Goal: Task Accomplishment & Management: Complete application form

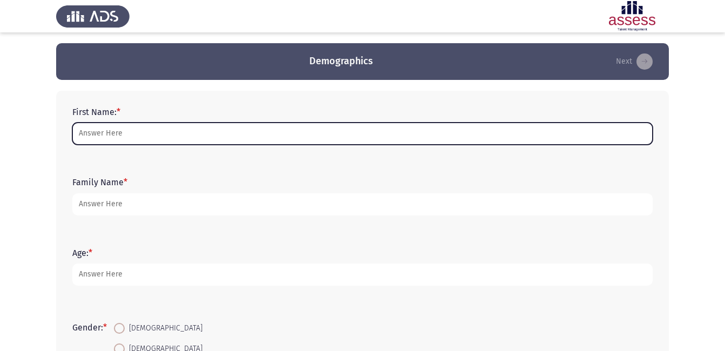
click at [191, 131] on input "First Name: *" at bounding box center [362, 134] width 580 height 22
type input "[PERSON_NAME]"
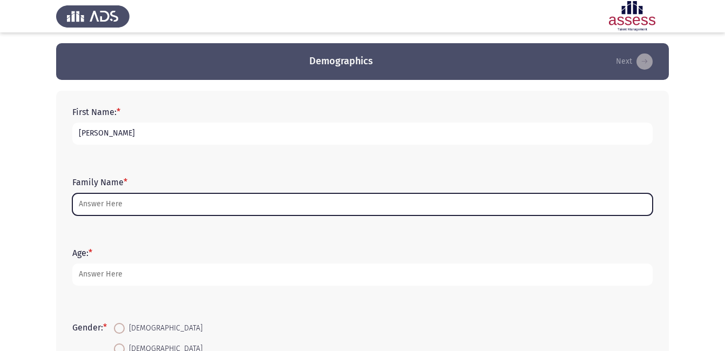
click at [120, 201] on input "Family Name *" at bounding box center [362, 204] width 580 height 22
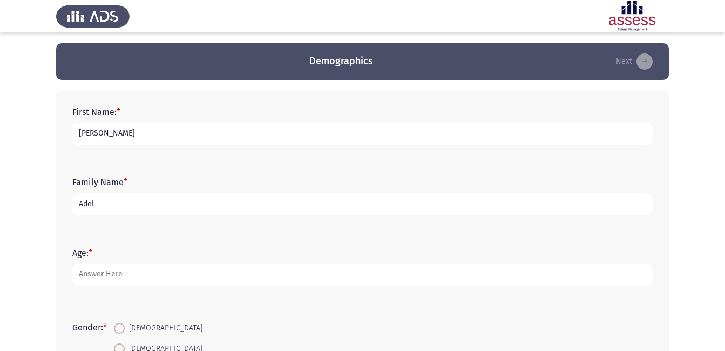
type input "Adel"
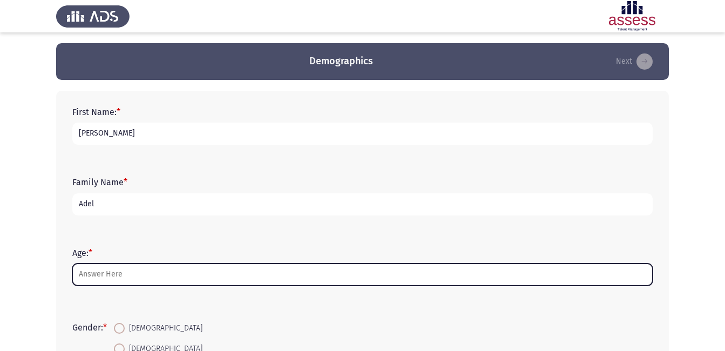
click at [124, 272] on input "Age: *" at bounding box center [362, 274] width 580 height 22
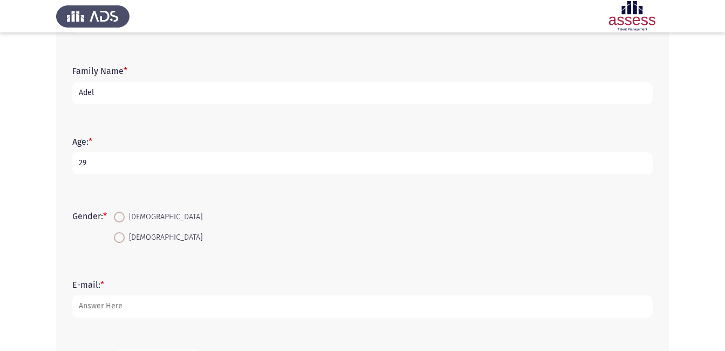
scroll to position [158, 0]
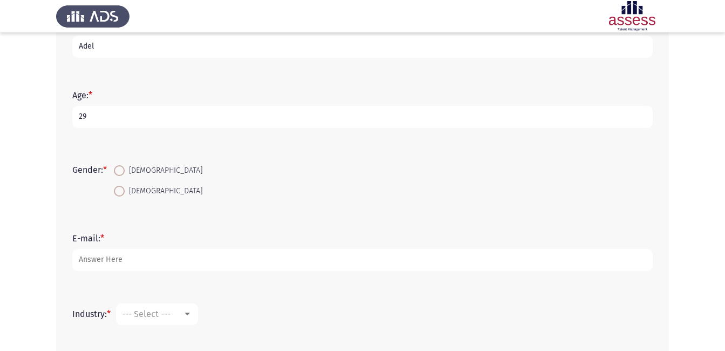
type input "29"
click at [119, 168] on span at bounding box center [119, 170] width 11 height 11
click at [119, 168] on input "[DEMOGRAPHIC_DATA]" at bounding box center [119, 170] width 11 height 11
radio input "true"
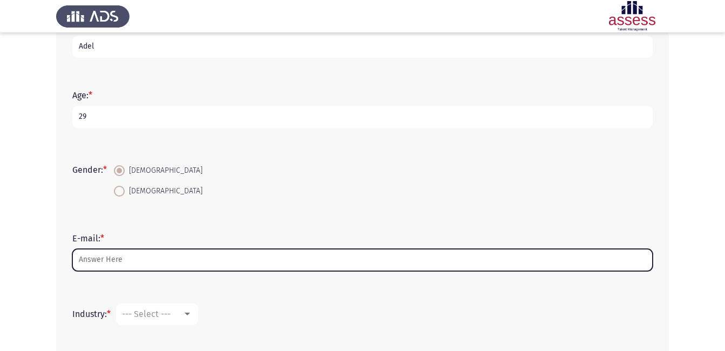
click at [129, 257] on input "E-mail: *" at bounding box center [362, 260] width 580 height 22
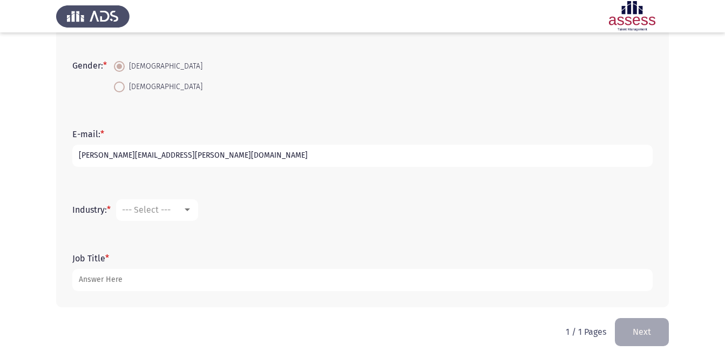
scroll to position [272, 0]
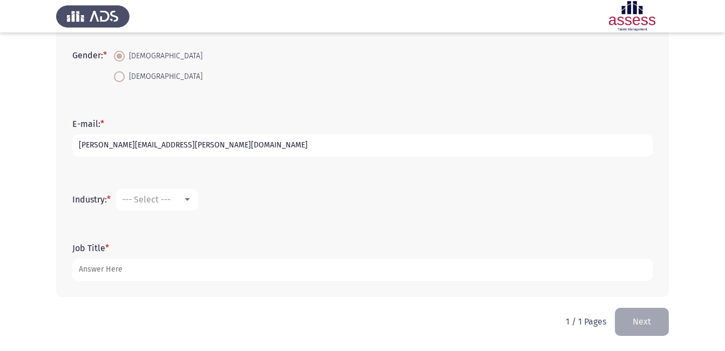
type input "[PERSON_NAME][EMAIL_ADDRESS][PERSON_NAME][DOMAIN_NAME]"
click at [188, 196] on div at bounding box center [187, 199] width 10 height 9
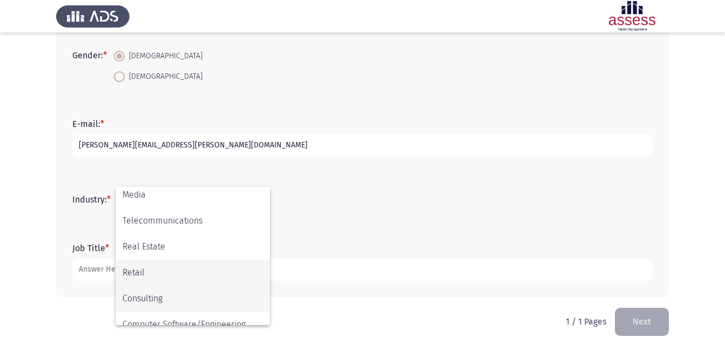
click at [231, 271] on span "Retail" at bounding box center [193, 273] width 140 height 26
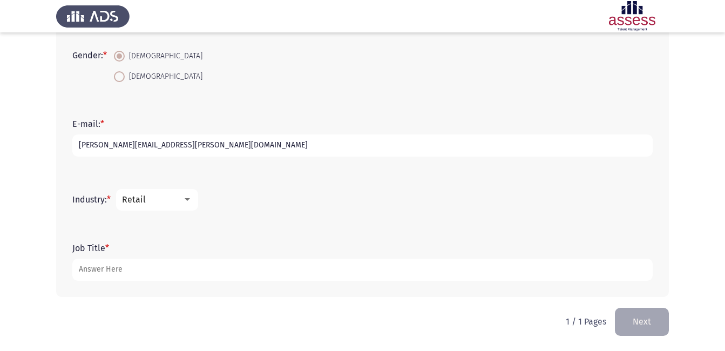
scroll to position [314, 0]
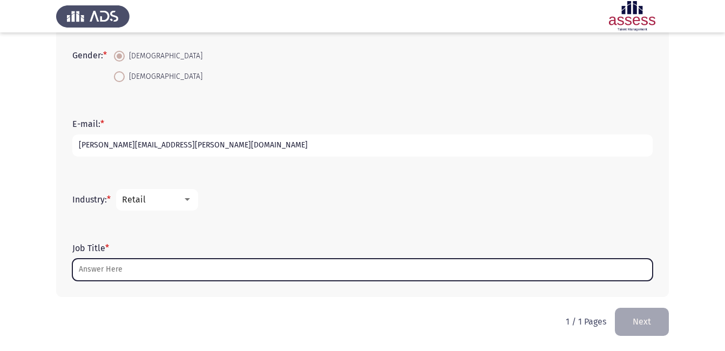
drag, startPoint x: 232, startPoint y: 270, endPoint x: 250, endPoint y: 256, distance: 22.7
click at [235, 268] on input "Job Title *" at bounding box center [362, 270] width 580 height 22
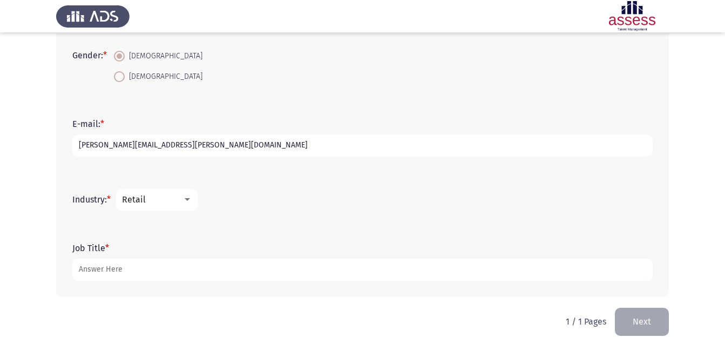
click at [186, 197] on div at bounding box center [187, 199] width 10 height 9
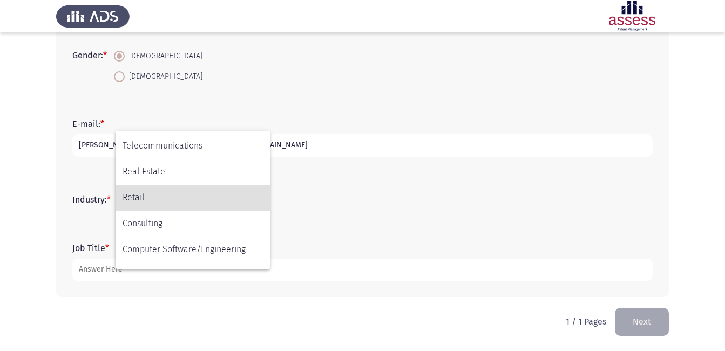
scroll to position [354, 0]
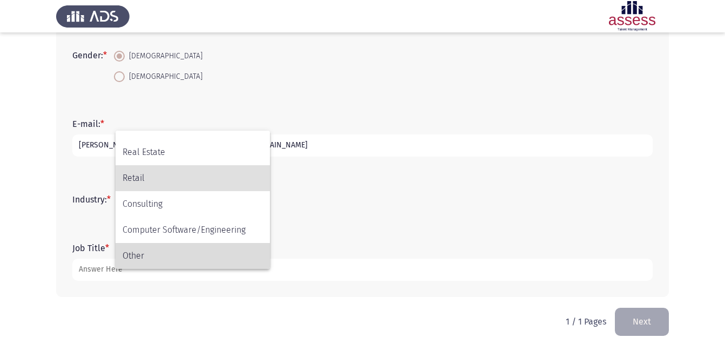
click at [139, 255] on span "Other" at bounding box center [193, 256] width 140 height 26
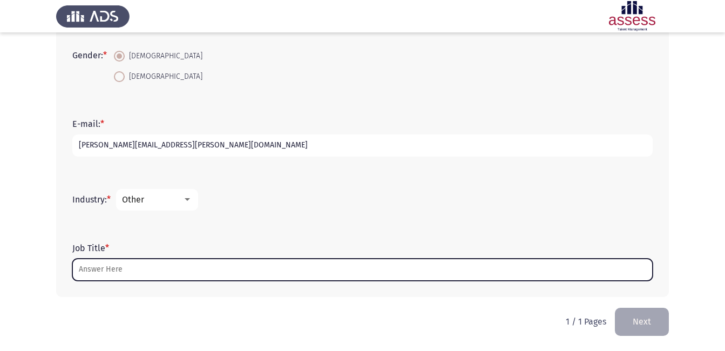
click at [135, 264] on input "Job Title *" at bounding box center [362, 270] width 580 height 22
click at [229, 276] on input "Job Title *" at bounding box center [362, 270] width 580 height 22
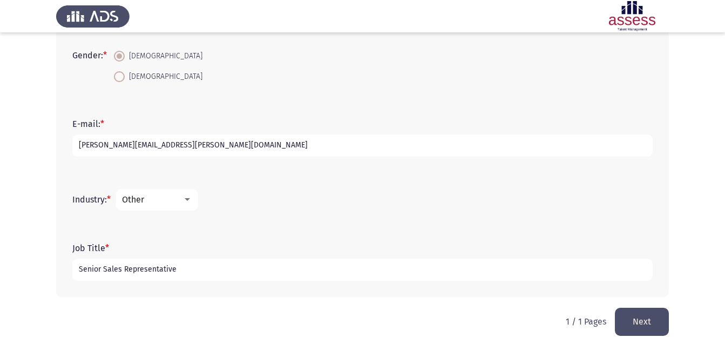
type input "Senior Sales Representative"
click at [182, 198] on div "Other" at bounding box center [152, 199] width 60 height 10
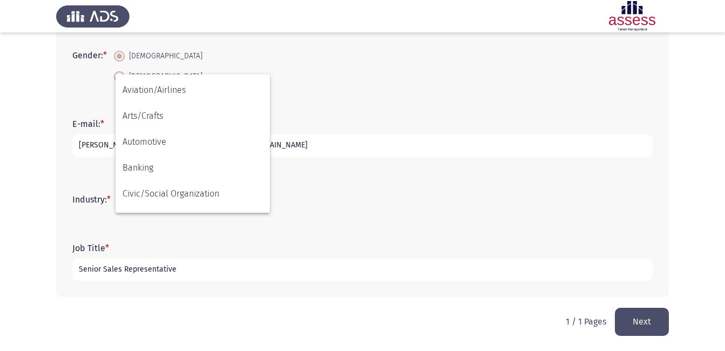
scroll to position [0, 0]
click at [413, 209] on div at bounding box center [362, 175] width 725 height 351
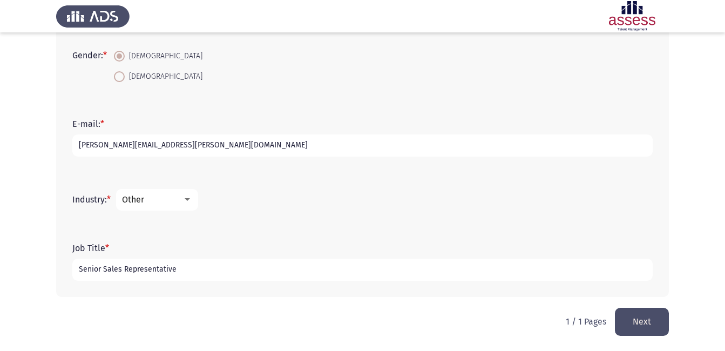
click at [634, 317] on button "Next" at bounding box center [642, 322] width 54 height 28
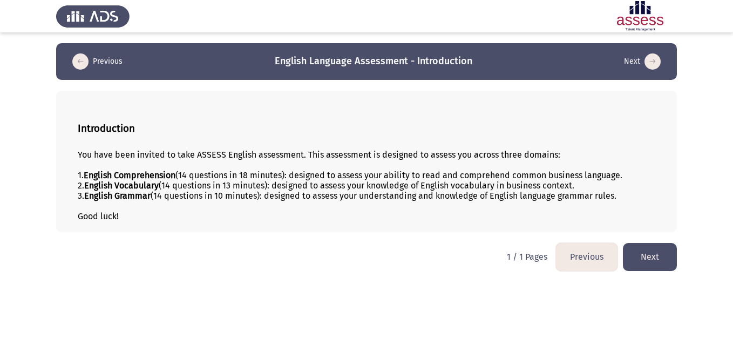
click at [652, 252] on button "Next" at bounding box center [650, 257] width 54 height 28
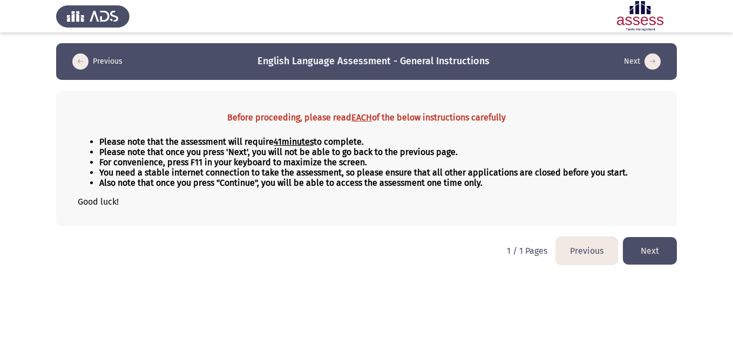
click at [641, 246] on button "Next" at bounding box center [650, 251] width 54 height 28
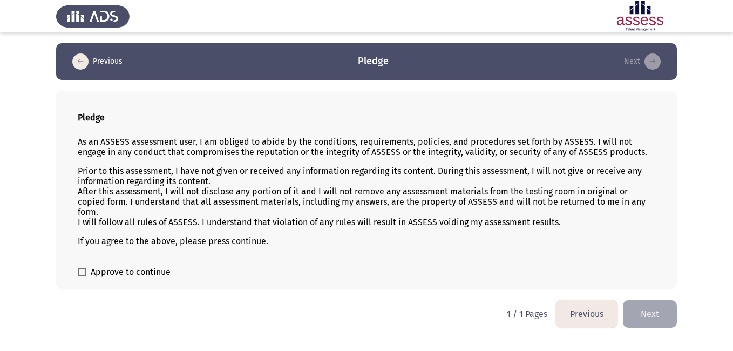
click at [79, 274] on span at bounding box center [82, 272] width 9 height 9
click at [82, 276] on input "Approve to continue" at bounding box center [82, 276] width 1 height 1
checkbox input "true"
click at [648, 315] on button "Next" at bounding box center [650, 314] width 54 height 28
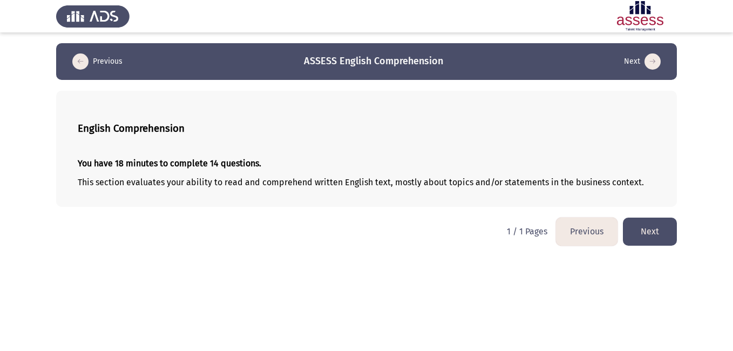
click at [651, 230] on button "Next" at bounding box center [650, 232] width 54 height 28
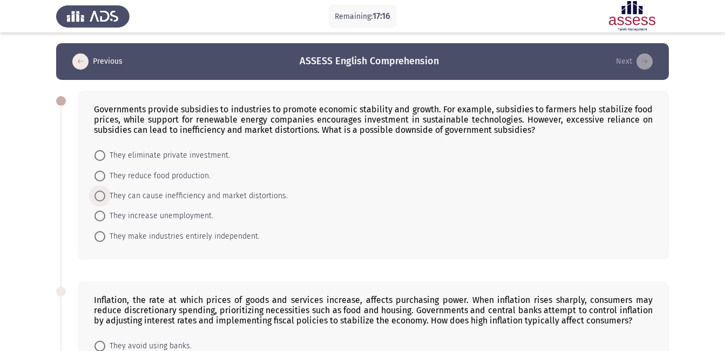
click at [98, 195] on span at bounding box center [99, 196] width 11 height 11
click at [98, 195] on input "They can cause inefficiency and market distortions." at bounding box center [99, 196] width 11 height 11
radio input "true"
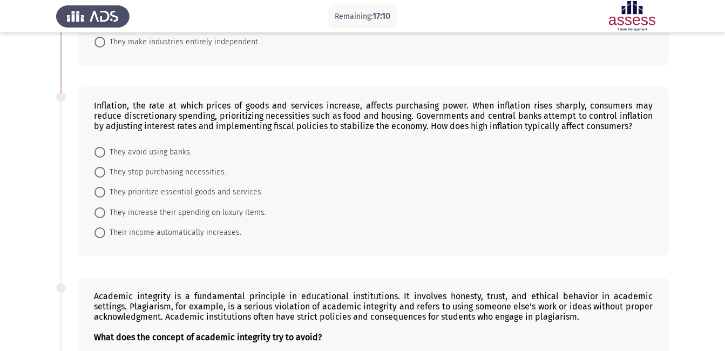
scroll to position [194, 0]
click at [102, 189] on span at bounding box center [99, 191] width 11 height 11
click at [102, 189] on input "They prioritize essential goods and services." at bounding box center [99, 191] width 11 height 11
radio input "true"
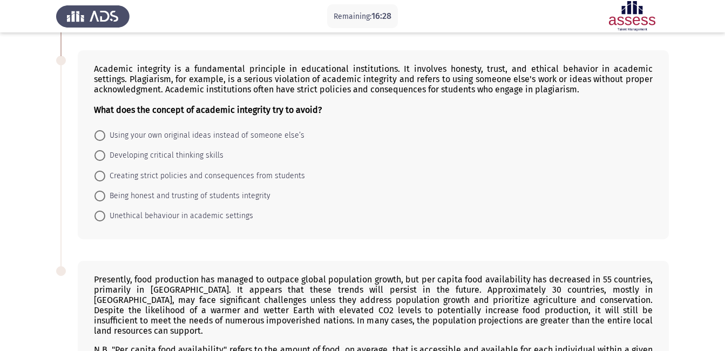
click at [403, 195] on form "Using your own original ideas instead of someone else’s Developing critical thi…" at bounding box center [373, 175] width 559 height 101
click at [403, 195] on form "Using your own original ideas instead of someone else’s Developing critical thi…" at bounding box center [373, 176] width 559 height 101
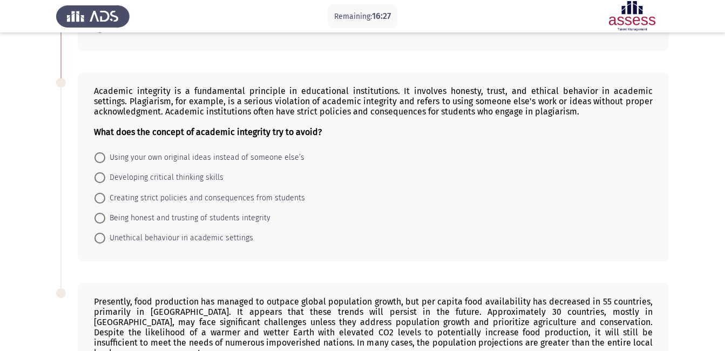
scroll to position [397, 0]
click at [147, 238] on span "Unethical behaviour in academic settings" at bounding box center [179, 238] width 148 height 13
click at [105, 238] on input "Unethical behaviour in academic settings" at bounding box center [99, 238] width 11 height 11
radio input "true"
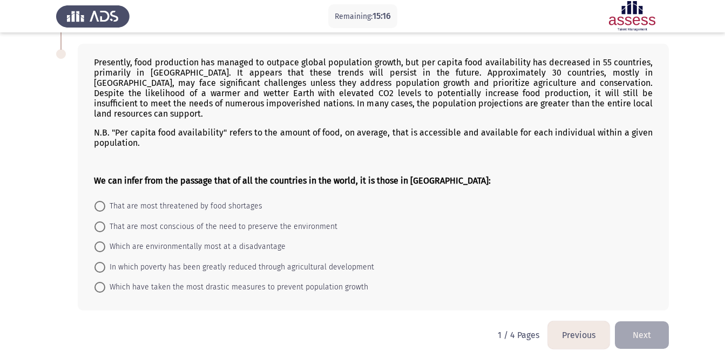
scroll to position [640, 0]
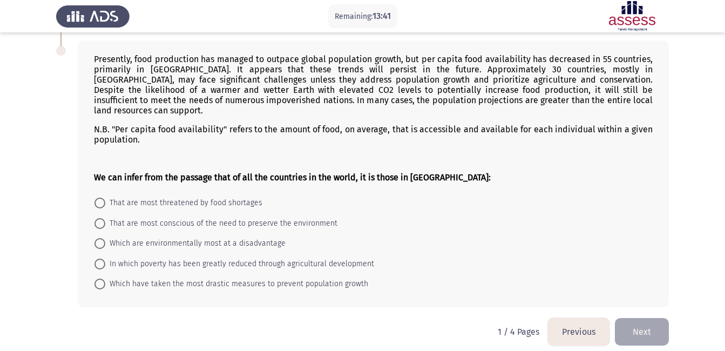
click at [167, 196] on span "That are most threatened by food shortages" at bounding box center [183, 202] width 157 height 13
click at [105, 198] on input "That are most threatened by food shortages" at bounding box center [99, 203] width 11 height 11
radio input "true"
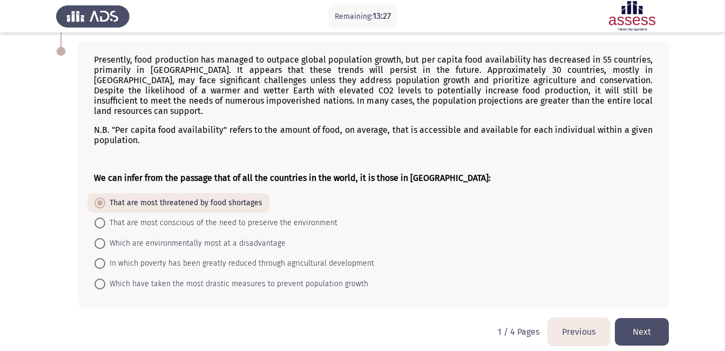
click at [644, 319] on button "Next" at bounding box center [642, 332] width 54 height 28
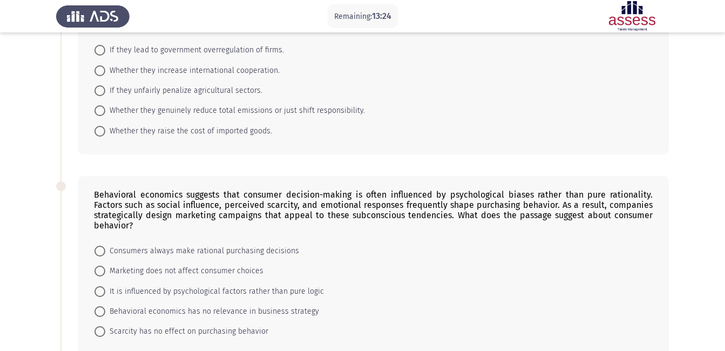
scroll to position [103, 0]
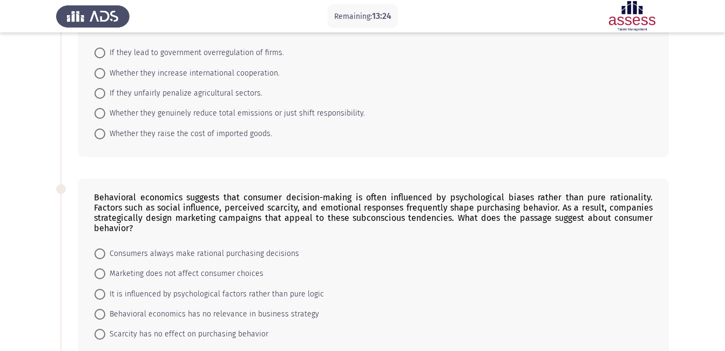
click at [355, 138] on form "If they lead to government overregulation of firms. Whether they increase inter…" at bounding box center [373, 93] width 559 height 101
click at [360, 158] on div "Cap-and-trade systems offer a market-based approach to reducing carbon emission…" at bounding box center [362, 72] width 613 height 191
drag, startPoint x: 404, startPoint y: 164, endPoint x: 398, endPoint y: 182, distance: 19.8
click at [406, 166] on div "Cap-and-trade systems offer a market-based approach to reducing carbon emission…" at bounding box center [362, 72] width 613 height 191
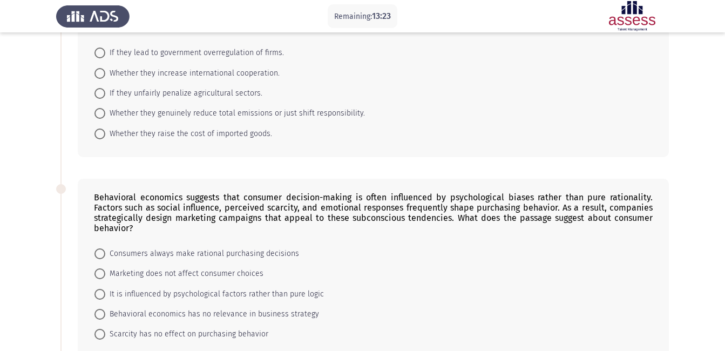
click at [402, 202] on div "Behavioral economics suggests that consumer decision-making is often influenced…" at bounding box center [373, 212] width 559 height 41
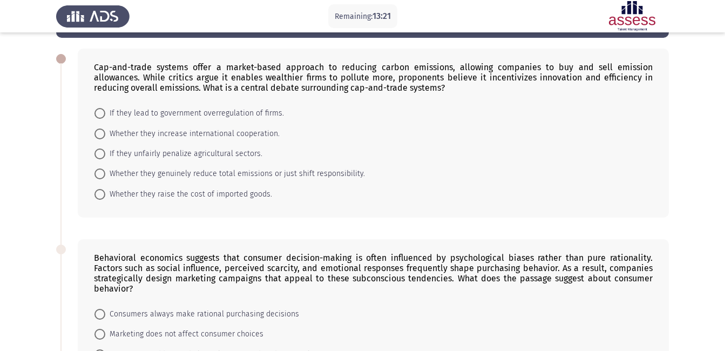
scroll to position [39, 0]
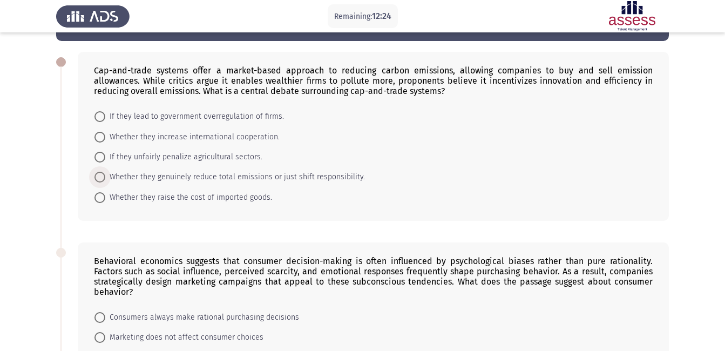
click at [193, 177] on span "Whether they genuinely reduce total emissions or just shift responsibility." at bounding box center [235, 177] width 260 height 13
click at [105, 177] on input "Whether they genuinely reduce total emissions or just shift responsibility." at bounding box center [99, 177] width 11 height 11
radio input "true"
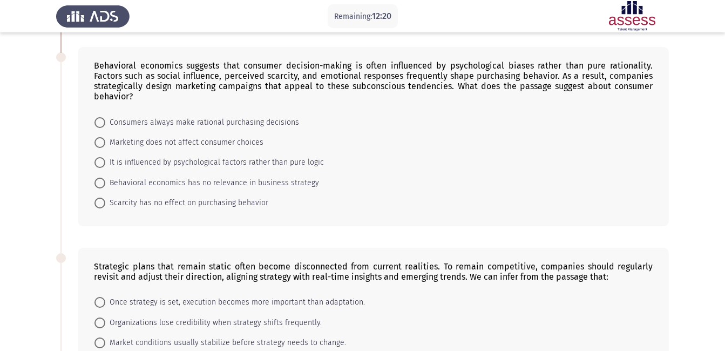
scroll to position [230, 0]
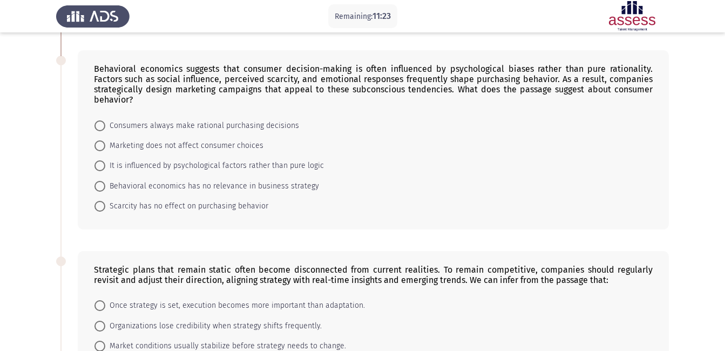
click at [171, 165] on span "It is influenced by psychological factors rather than pure logic" at bounding box center [214, 165] width 219 height 13
click at [105, 165] on input "It is influenced by psychological factors rather than pure logic" at bounding box center [99, 165] width 11 height 11
radio input "true"
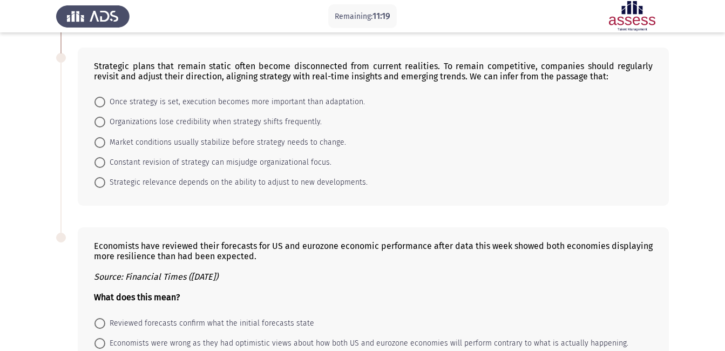
scroll to position [435, 0]
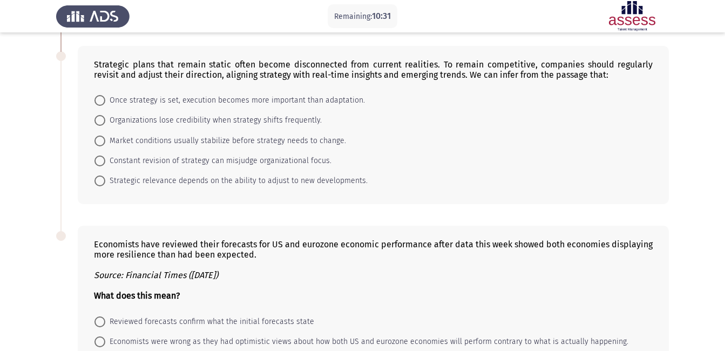
click at [101, 180] on span at bounding box center [99, 180] width 11 height 11
click at [101, 180] on input "Strategic relevance depends on the ability to adjust to new developments." at bounding box center [99, 180] width 11 height 11
radio input "true"
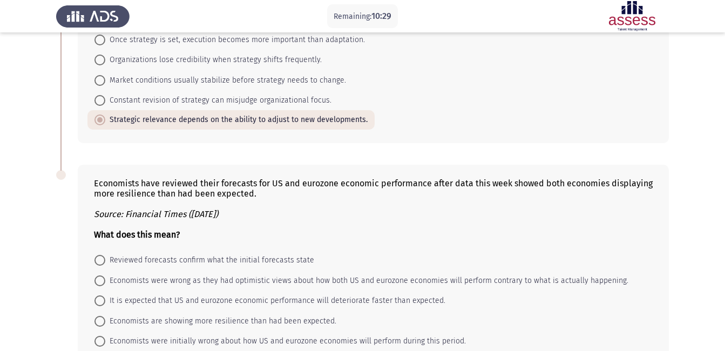
scroll to position [562, 0]
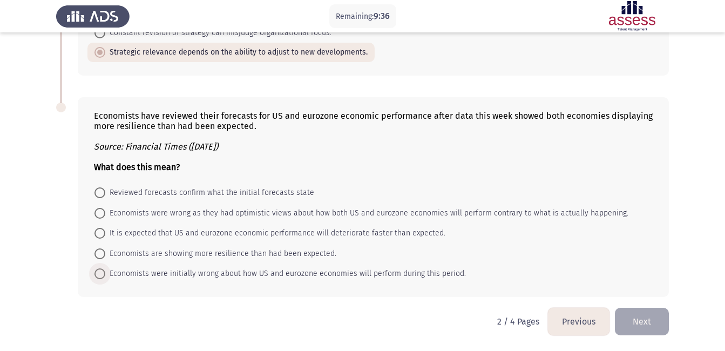
click at [100, 274] on span at bounding box center [100, 274] width 0 height 0
click at [99, 273] on input "Economists were initially wrong about how US and eurozone economies will perfor…" at bounding box center [99, 273] width 11 height 11
radio input "true"
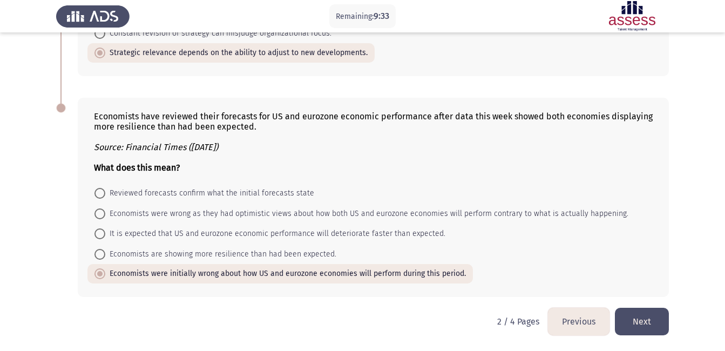
click at [637, 321] on button "Next" at bounding box center [642, 322] width 54 height 28
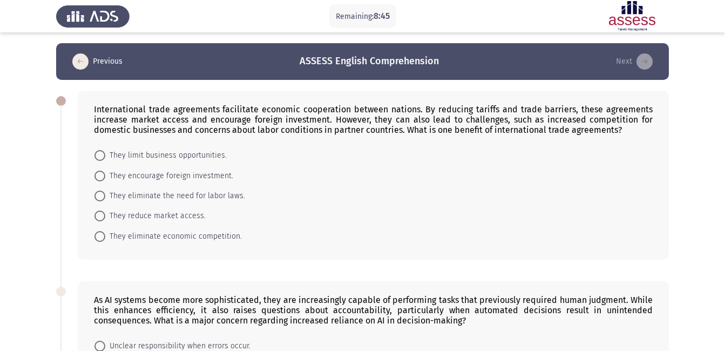
click at [169, 175] on span "They encourage foreign investment." at bounding box center [169, 175] width 128 height 13
click at [105, 175] on input "They encourage foreign investment." at bounding box center [99, 176] width 11 height 11
radio input "true"
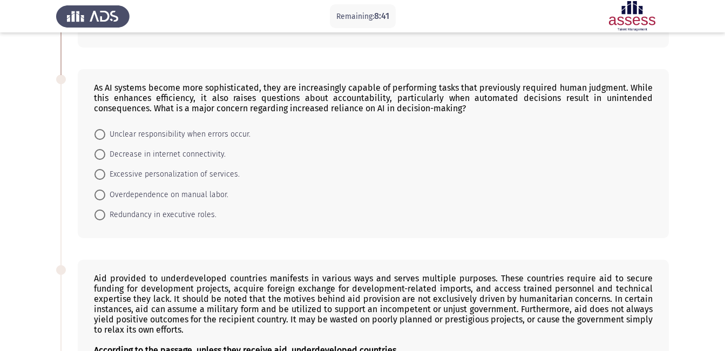
scroll to position [214, 0]
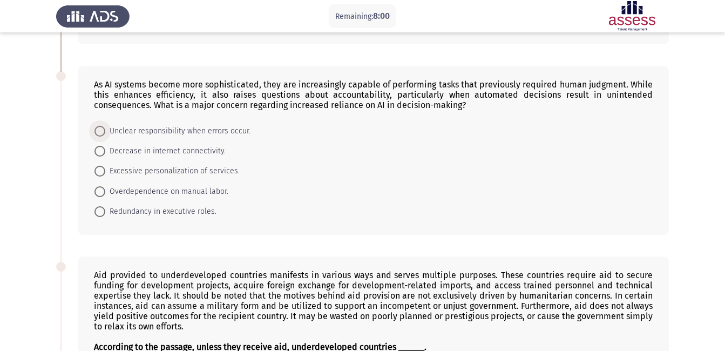
click at [157, 131] on span "Unclear responsibility when errors occur." at bounding box center [177, 131] width 145 height 13
click at [105, 131] on input "Unclear responsibility when errors occur." at bounding box center [99, 131] width 11 height 11
radio input "true"
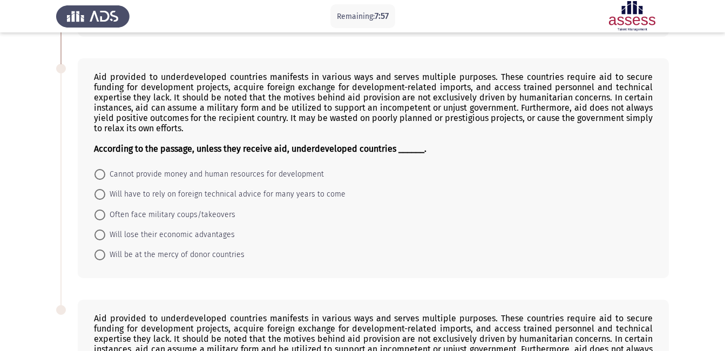
scroll to position [423, 0]
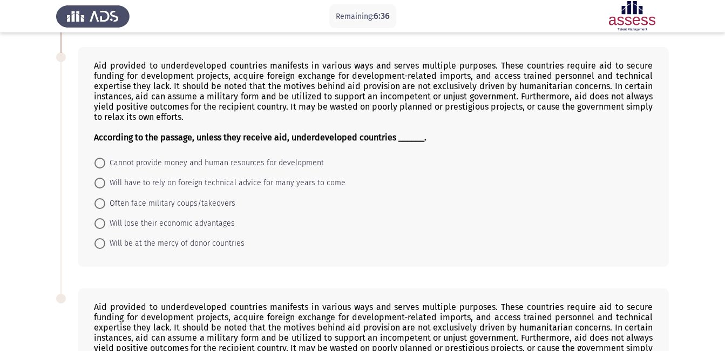
click at [186, 162] on span "Cannot provide money and human resources for development" at bounding box center [214, 163] width 219 height 13
click at [105, 162] on input "Cannot provide money and human resources for development" at bounding box center [99, 163] width 11 height 11
radio input "true"
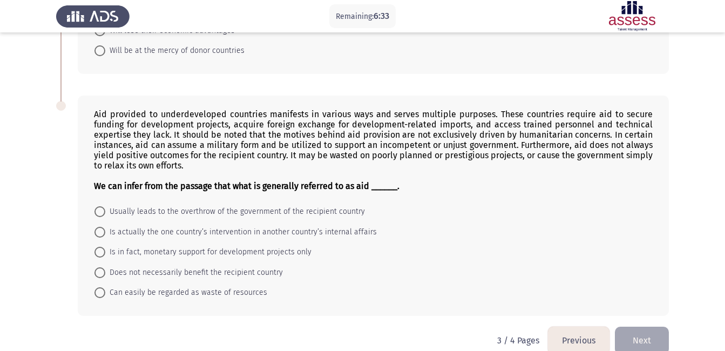
scroll to position [634, 0]
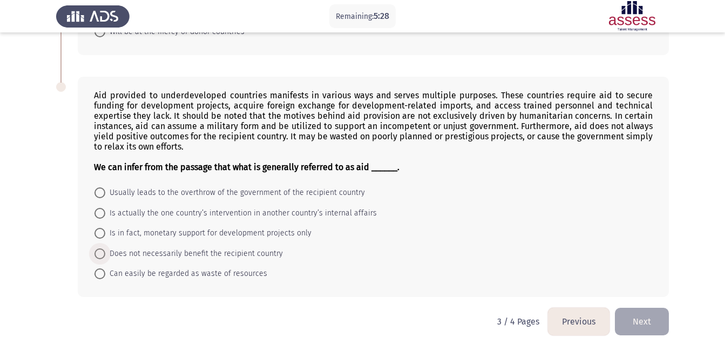
click at [158, 253] on span "Does not necessarily benefit the recipient country" at bounding box center [194, 253] width 178 height 13
click at [105, 253] on input "Does not necessarily benefit the recipient country" at bounding box center [99, 253] width 11 height 11
radio input "true"
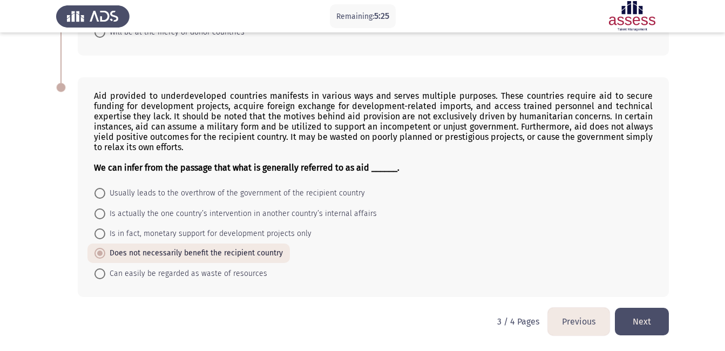
click at [640, 318] on button "Next" at bounding box center [642, 322] width 54 height 28
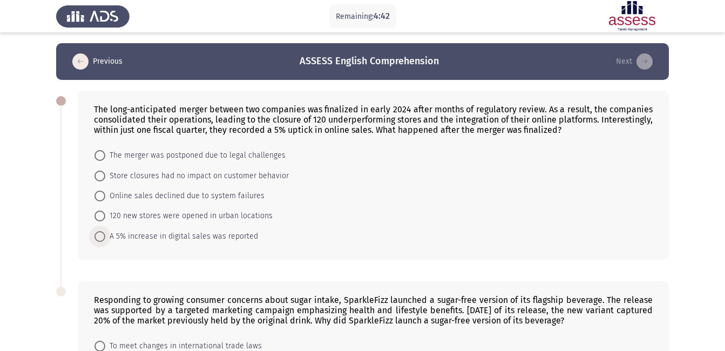
click at [98, 235] on span at bounding box center [99, 236] width 11 height 11
click at [98, 235] on input "A 5% increase in digital sales was reported" at bounding box center [99, 236] width 11 height 11
radio input "true"
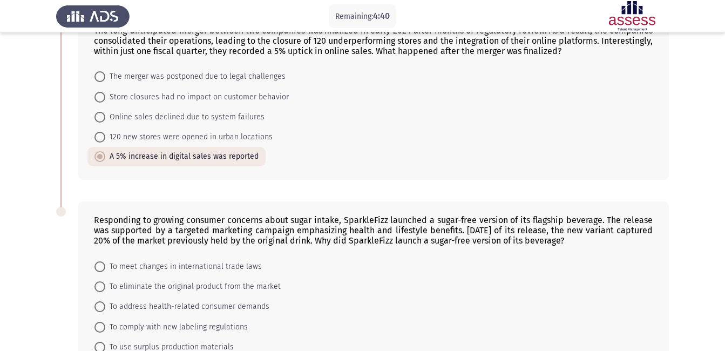
scroll to position [152, 0]
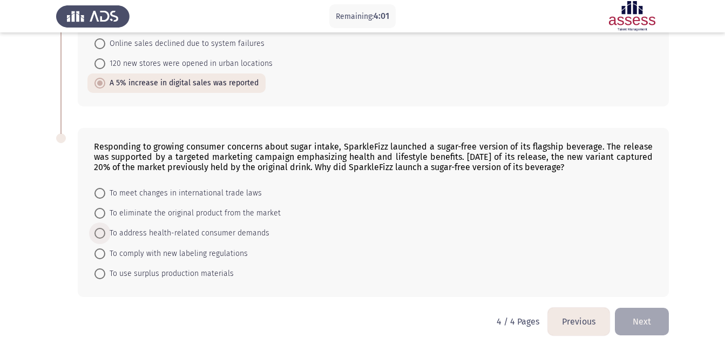
click at [145, 232] on span "To address health-related consumer demands" at bounding box center [187, 233] width 164 height 13
click at [105, 232] on input "To address health-related consumer demands" at bounding box center [99, 233] width 11 height 11
radio input "true"
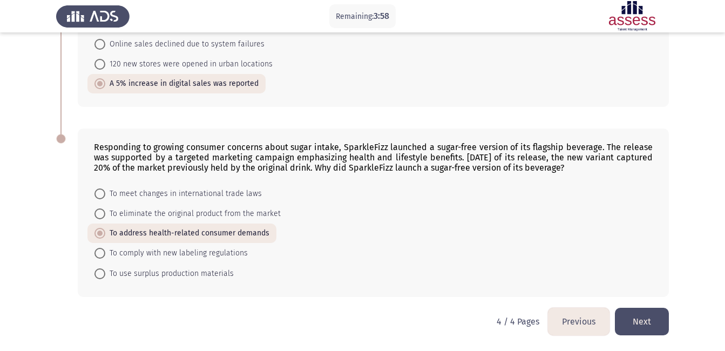
click at [633, 318] on button "Next" at bounding box center [642, 322] width 54 height 28
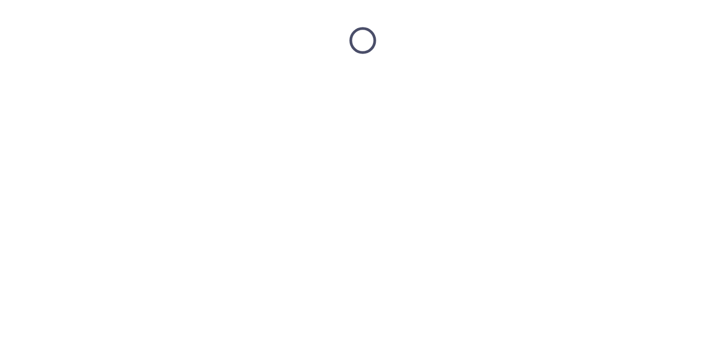
scroll to position [0, 0]
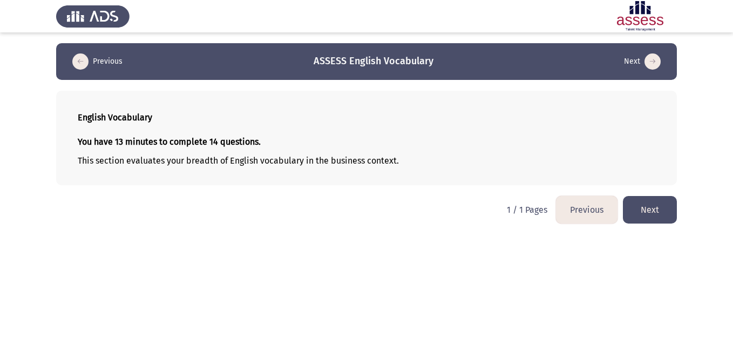
click at [650, 203] on button "Next" at bounding box center [650, 210] width 54 height 28
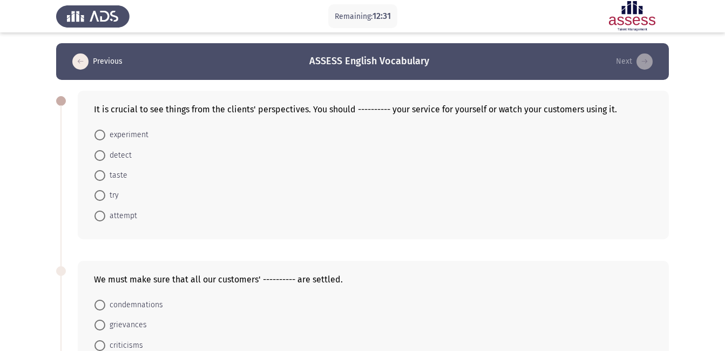
click at [99, 135] on span at bounding box center [99, 135] width 11 height 11
click at [99, 135] on input "experiment" at bounding box center [99, 135] width 11 height 11
radio input "true"
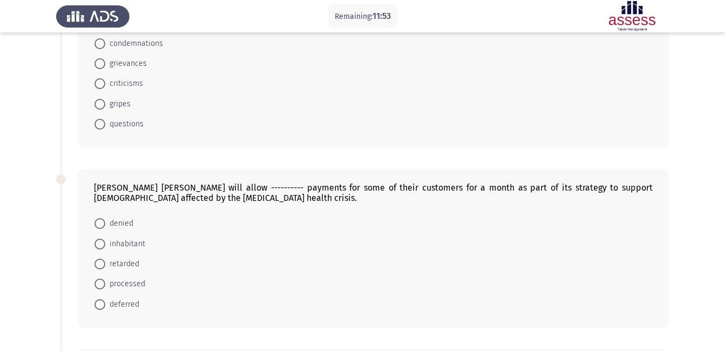
scroll to position [265, 0]
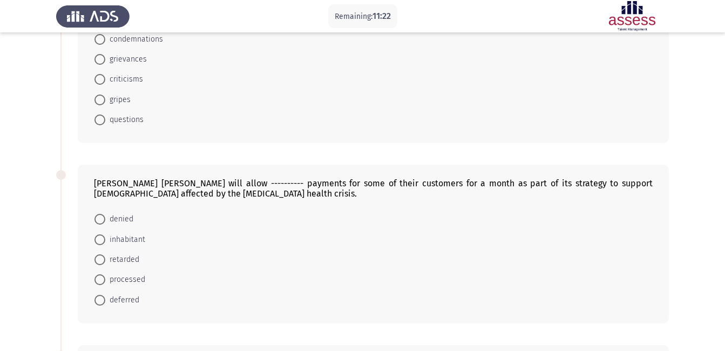
click at [100, 59] on span at bounding box center [99, 59] width 11 height 11
click at [100, 59] on input "grievances" at bounding box center [99, 59] width 11 height 11
radio input "true"
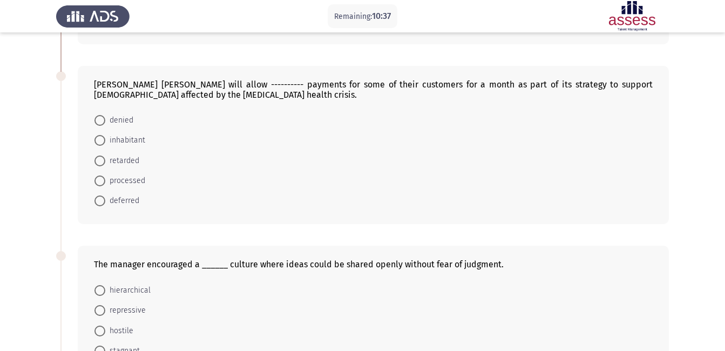
scroll to position [363, 0]
click at [101, 199] on span at bounding box center [99, 201] width 11 height 11
click at [101, 199] on input "deferred" at bounding box center [99, 201] width 11 height 11
radio input "true"
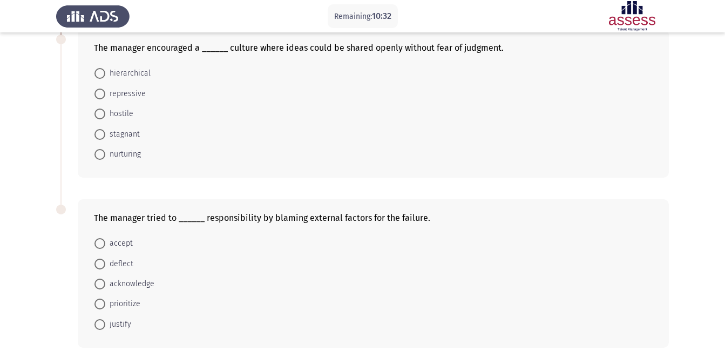
scroll to position [577, 0]
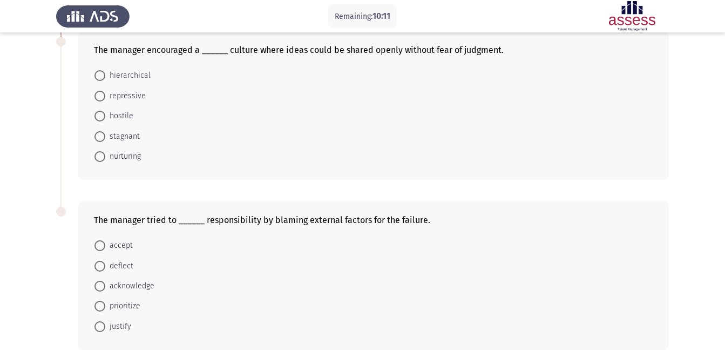
click at [100, 265] on span at bounding box center [99, 266] width 11 height 11
click at [100, 265] on input "deflect" at bounding box center [99, 266] width 11 height 11
radio input "true"
click at [98, 153] on span at bounding box center [99, 156] width 11 height 11
click at [98, 153] on input "nurturing" at bounding box center [99, 156] width 11 height 11
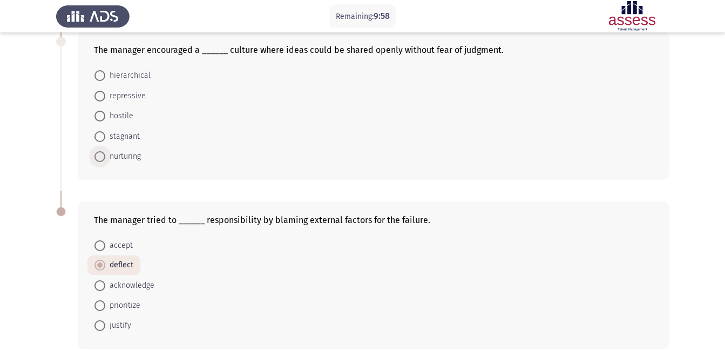
radio input "true"
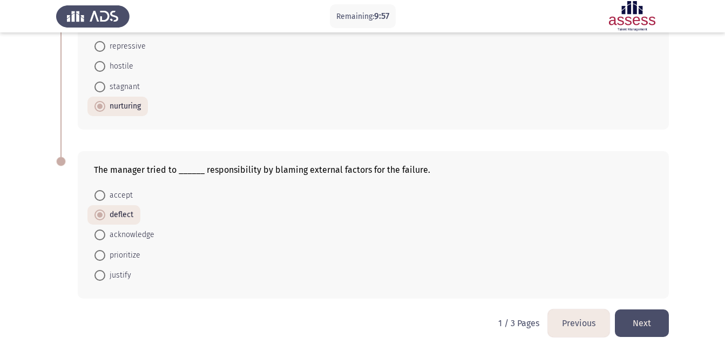
scroll to position [628, 0]
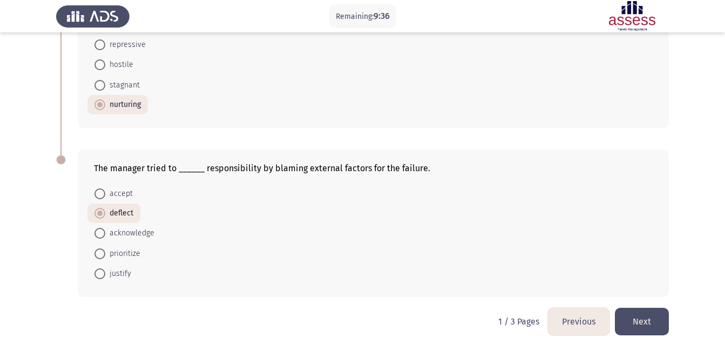
click at [645, 322] on button "Next" at bounding box center [642, 322] width 54 height 28
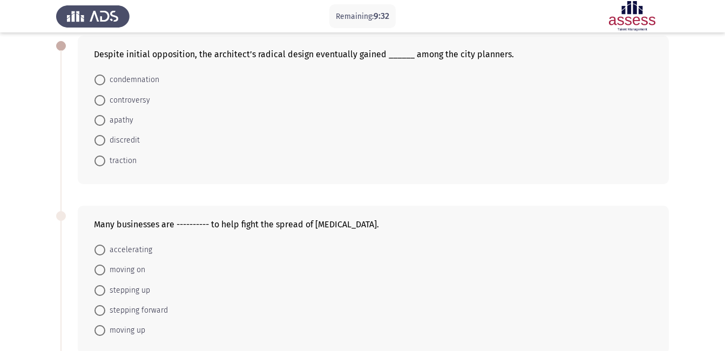
scroll to position [56, 0]
click at [98, 164] on span at bounding box center [99, 160] width 11 height 11
click at [98, 164] on input "traction" at bounding box center [99, 160] width 11 height 11
radio input "true"
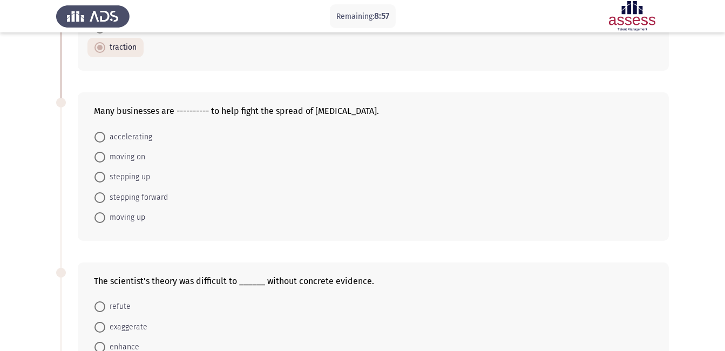
scroll to position [166, 0]
click at [100, 178] on span at bounding box center [99, 178] width 11 height 11
click at [100, 178] on input "stepping up" at bounding box center [99, 178] width 11 height 11
radio input "true"
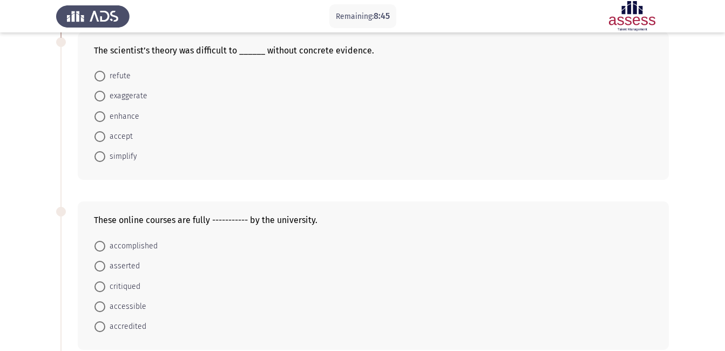
scroll to position [398, 0]
click at [98, 324] on span at bounding box center [99, 325] width 11 height 11
click at [98, 324] on input "accredited" at bounding box center [99, 325] width 11 height 11
radio input "true"
click at [100, 74] on span at bounding box center [99, 75] width 11 height 11
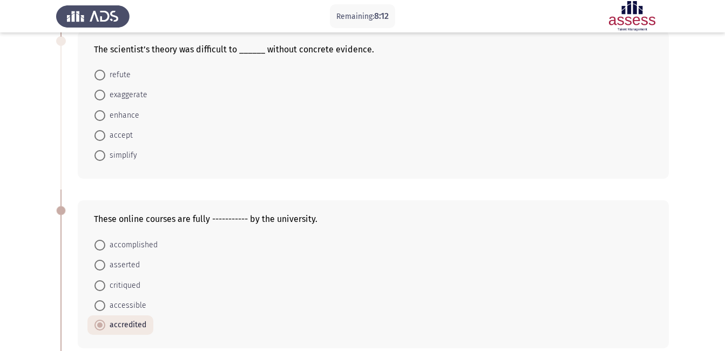
click at [100, 74] on input "refute" at bounding box center [99, 75] width 11 height 11
radio input "true"
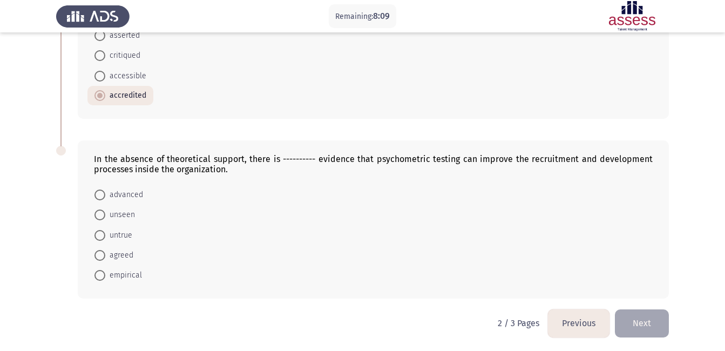
scroll to position [629, 0]
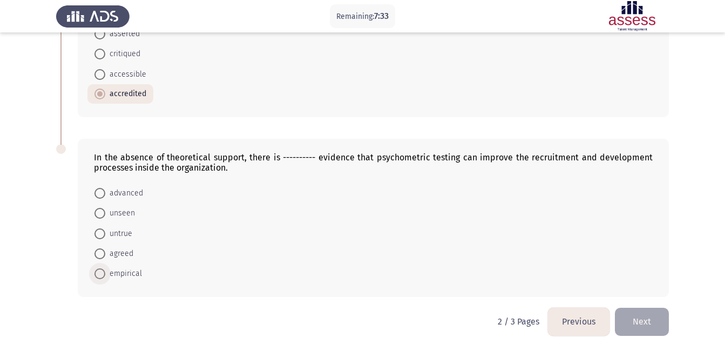
click at [99, 273] on span at bounding box center [99, 273] width 11 height 11
click at [99, 273] on input "empirical" at bounding box center [99, 273] width 11 height 11
radio input "true"
click at [648, 324] on button "Next" at bounding box center [642, 322] width 54 height 28
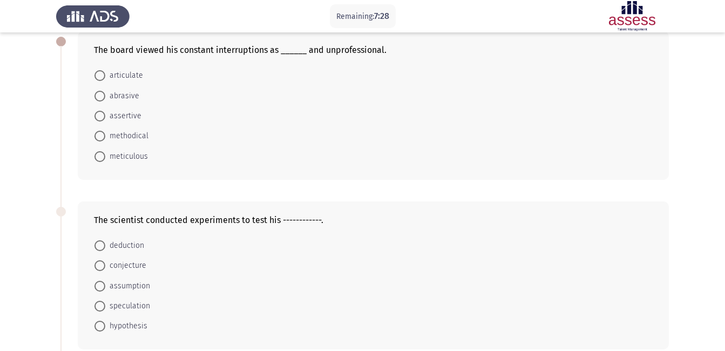
scroll to position [59, 0]
click at [98, 157] on span at bounding box center [99, 157] width 11 height 11
click at [98, 157] on input "meticulous" at bounding box center [99, 157] width 11 height 11
radio input "true"
click at [100, 286] on span at bounding box center [100, 286] width 0 height 0
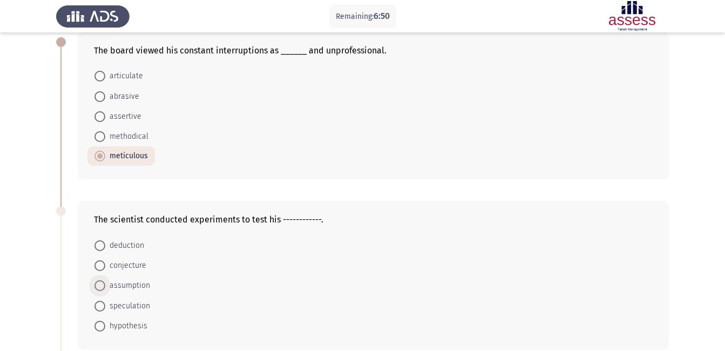
click at [100, 285] on input "assumption" at bounding box center [99, 285] width 11 height 11
radio input "true"
click at [99, 92] on span at bounding box center [99, 96] width 11 height 11
click at [99, 92] on input "abrasive" at bounding box center [99, 96] width 11 height 11
radio input "true"
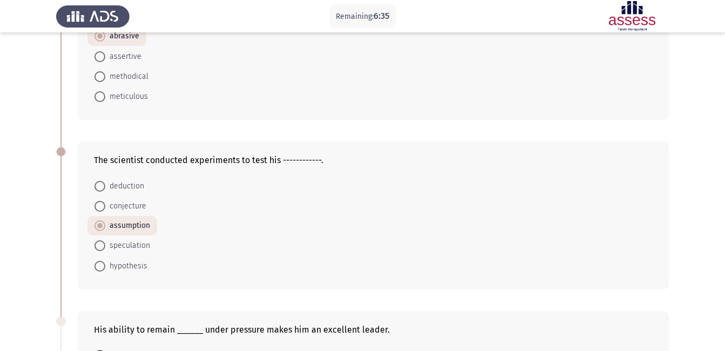
scroll to position [153, 0]
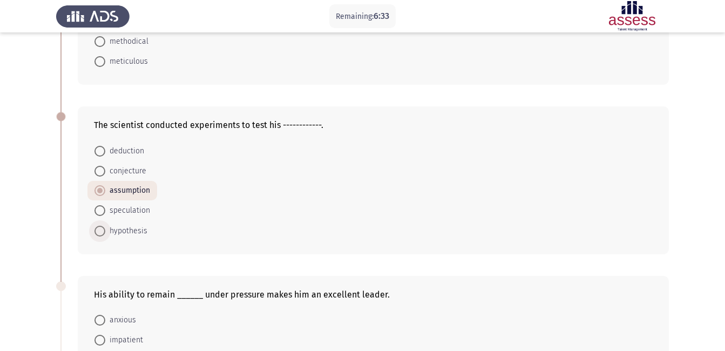
click at [102, 233] on span at bounding box center [99, 231] width 11 height 11
click at [102, 233] on input "hypothesis" at bounding box center [99, 231] width 11 height 11
radio input "true"
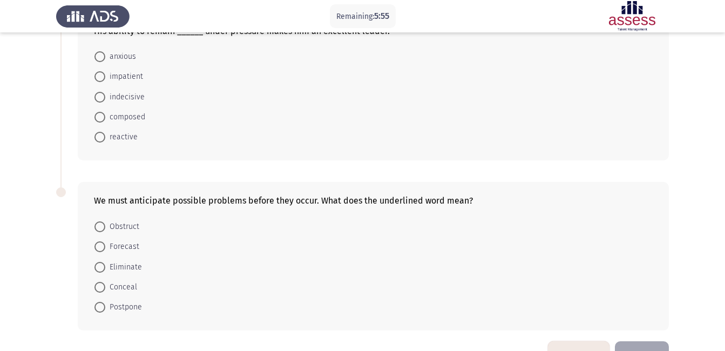
scroll to position [416, 0]
click at [104, 116] on span at bounding box center [99, 117] width 11 height 11
click at [104, 116] on input "composed" at bounding box center [99, 117] width 11 height 11
radio input "true"
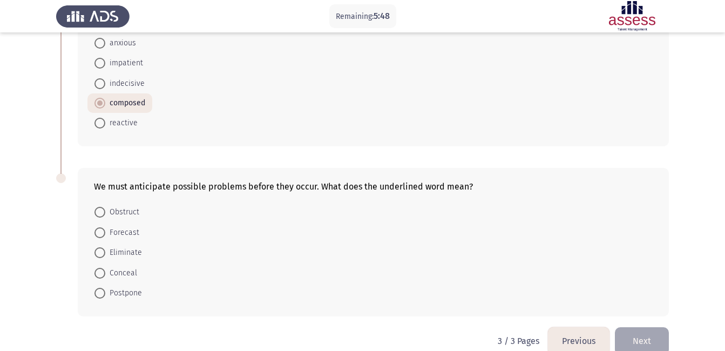
scroll to position [450, 0]
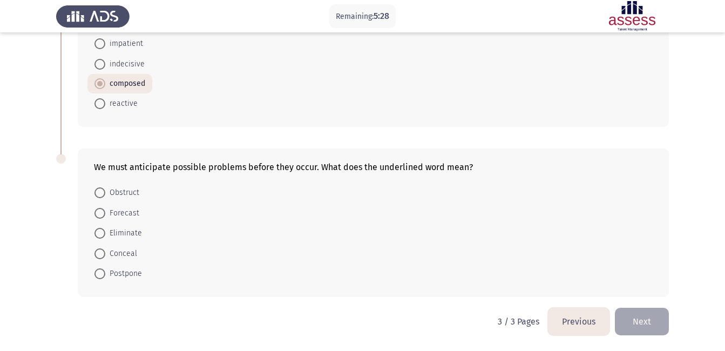
click at [98, 211] on span at bounding box center [99, 213] width 11 height 11
click at [98, 211] on input "Forecast" at bounding box center [99, 213] width 11 height 11
radio input "true"
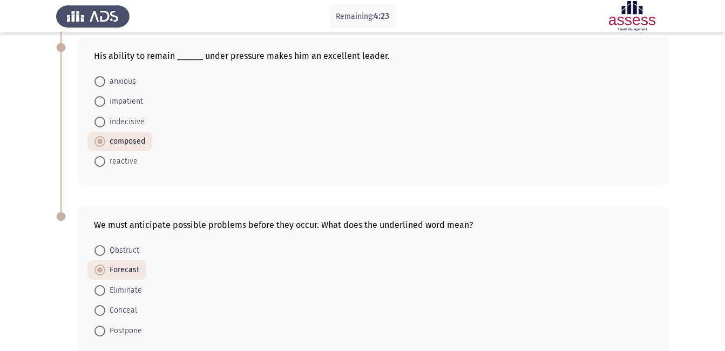
scroll to position [449, 0]
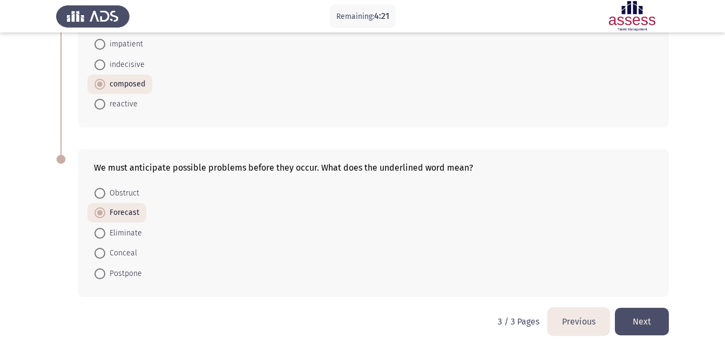
click at [644, 316] on button "Next" at bounding box center [642, 322] width 54 height 28
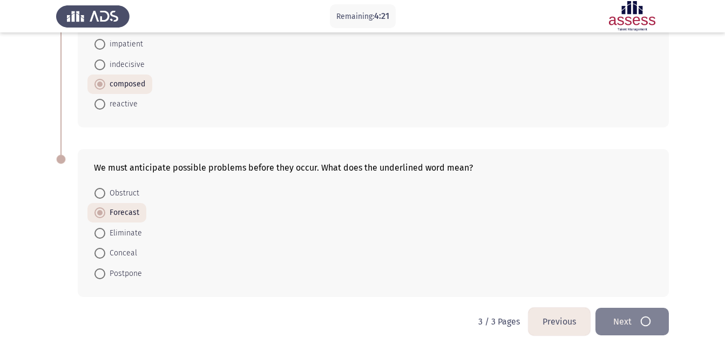
scroll to position [0, 0]
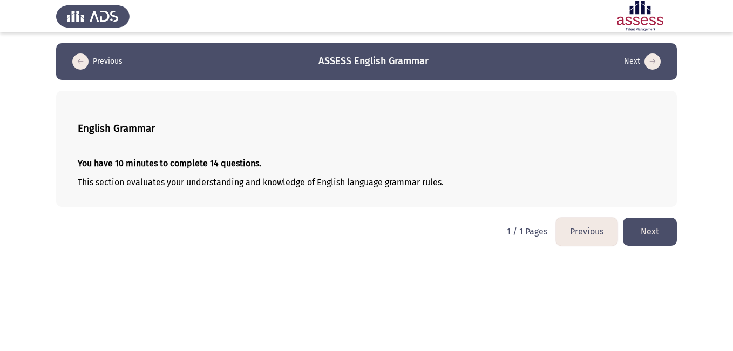
click at [661, 227] on button "Next" at bounding box center [650, 232] width 54 height 28
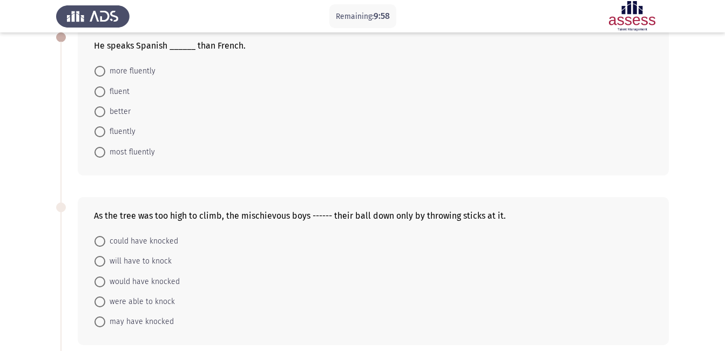
scroll to position [63, 0]
click at [133, 67] on span "more fluently" at bounding box center [130, 72] width 50 height 13
click at [105, 67] on input "more fluently" at bounding box center [99, 72] width 11 height 11
radio input "true"
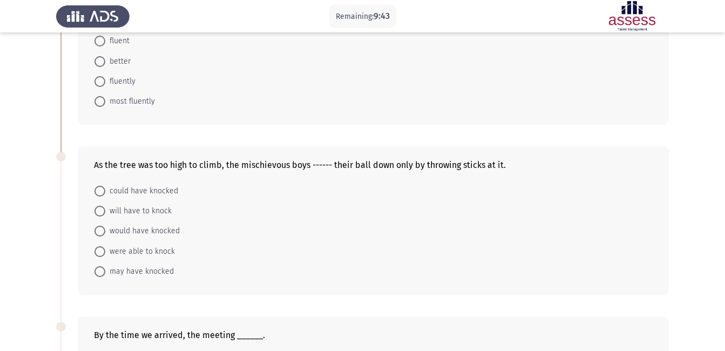
scroll to position [114, 0]
click at [100, 250] on span at bounding box center [100, 250] width 0 height 0
click at [100, 250] on input "were able to knock" at bounding box center [99, 250] width 11 height 11
radio input "true"
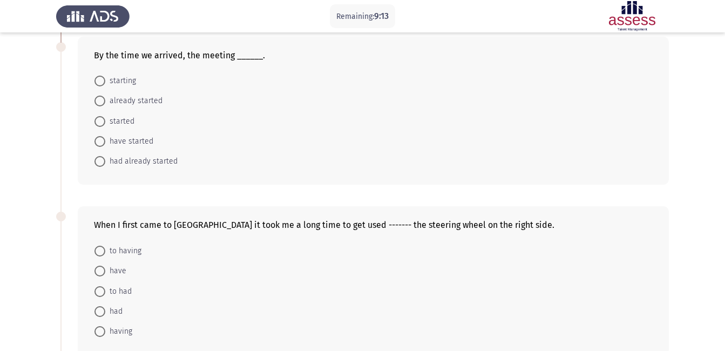
scroll to position [393, 0]
click at [103, 161] on span at bounding box center [99, 160] width 11 height 11
click at [103, 161] on input "had already started" at bounding box center [99, 160] width 11 height 11
radio input "true"
click at [96, 249] on span at bounding box center [99, 249] width 11 height 11
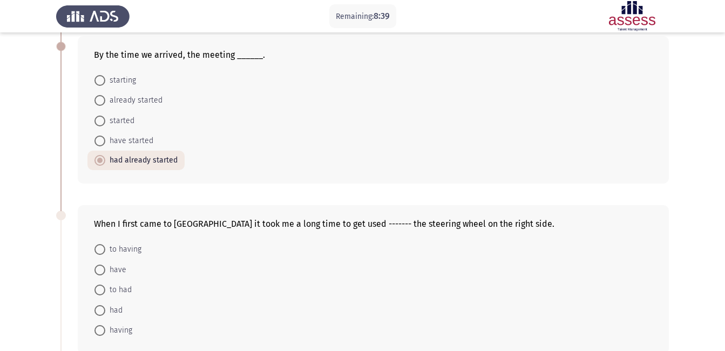
click at [96, 249] on input "to having" at bounding box center [99, 249] width 11 height 11
radio input "true"
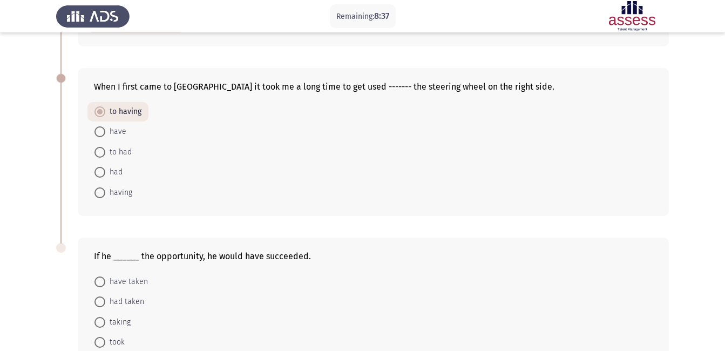
scroll to position [619, 0]
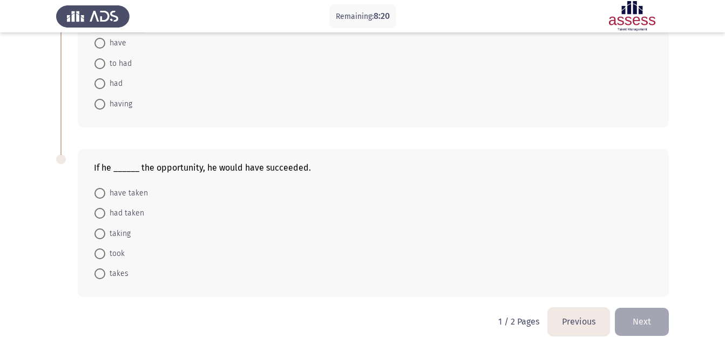
click at [99, 211] on span at bounding box center [99, 213] width 11 height 11
click at [99, 211] on input "had taken" at bounding box center [99, 213] width 11 height 11
radio input "true"
click at [642, 317] on button "Next" at bounding box center [642, 322] width 54 height 28
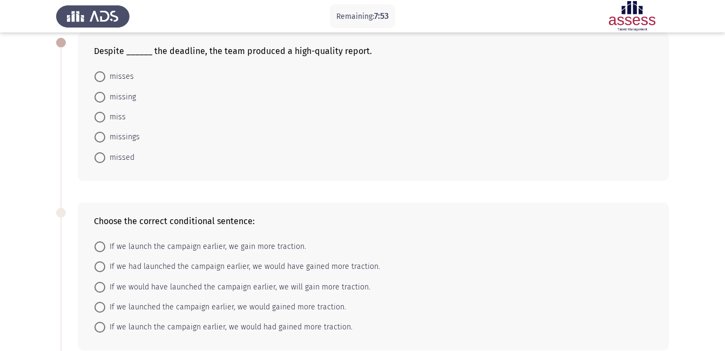
scroll to position [58, 0]
click at [112, 97] on span "missing" at bounding box center [120, 97] width 31 height 13
click at [105, 97] on input "missing" at bounding box center [99, 97] width 11 height 11
radio input "true"
click at [101, 266] on span at bounding box center [99, 266] width 11 height 11
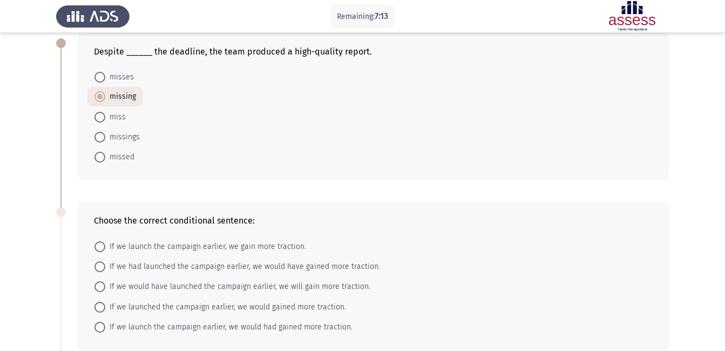
click at [101, 266] on input "If we had launched the campaign earlier, we would have gained more traction." at bounding box center [99, 266] width 11 height 11
radio input "true"
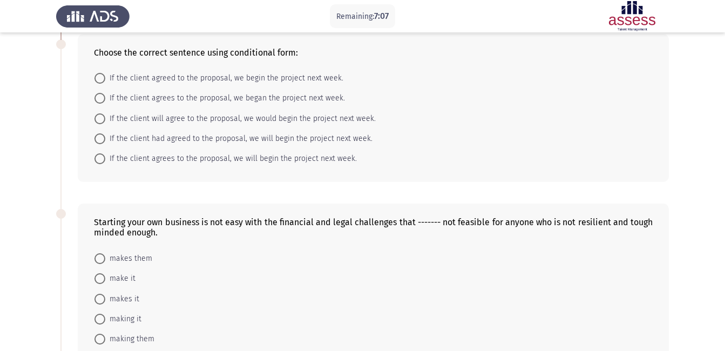
scroll to position [396, 0]
click at [102, 154] on span at bounding box center [99, 157] width 11 height 11
click at [102, 154] on input "If the client agrees to the proposal, we will begin the project next week." at bounding box center [99, 157] width 11 height 11
radio input "true"
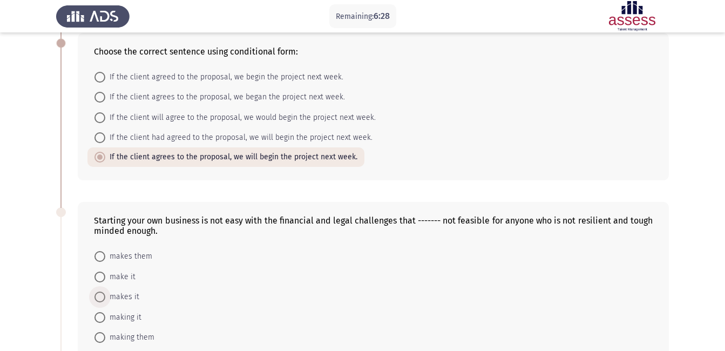
click at [100, 295] on span at bounding box center [99, 296] width 11 height 11
click at [100, 295] on input "makes it" at bounding box center [99, 296] width 11 height 11
radio input "true"
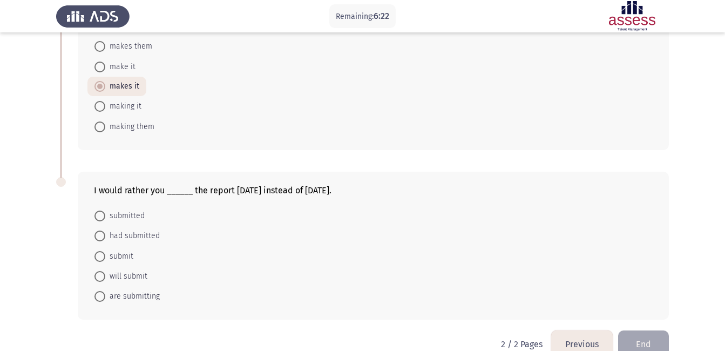
scroll to position [629, 0]
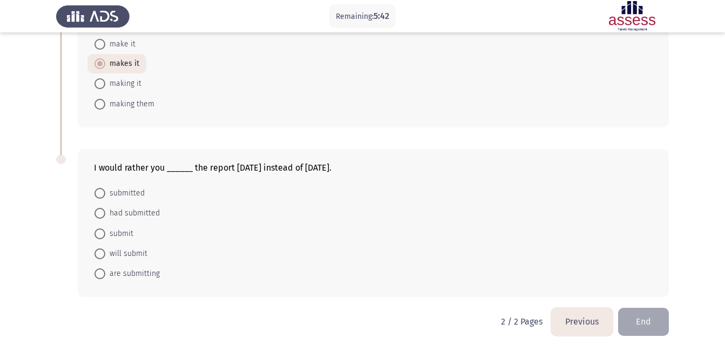
click at [119, 191] on span "submitted" at bounding box center [124, 193] width 39 height 13
click at [105, 191] on input "submitted" at bounding box center [99, 193] width 11 height 11
radio input "true"
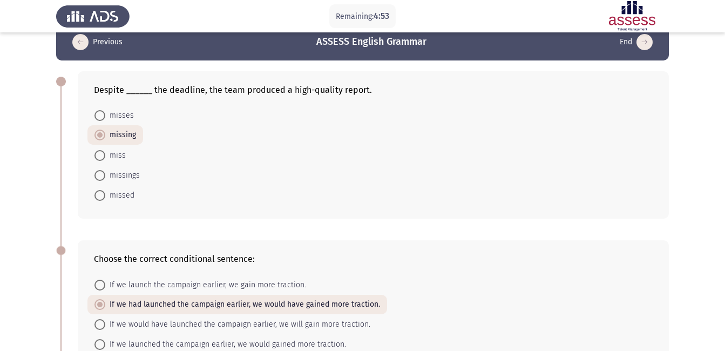
scroll to position [628, 0]
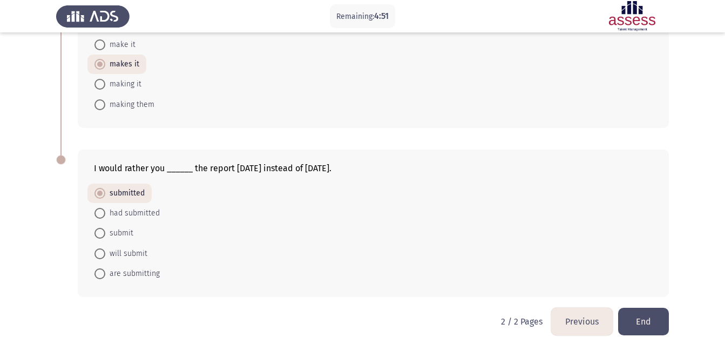
click at [652, 323] on button "End" at bounding box center [643, 322] width 51 height 28
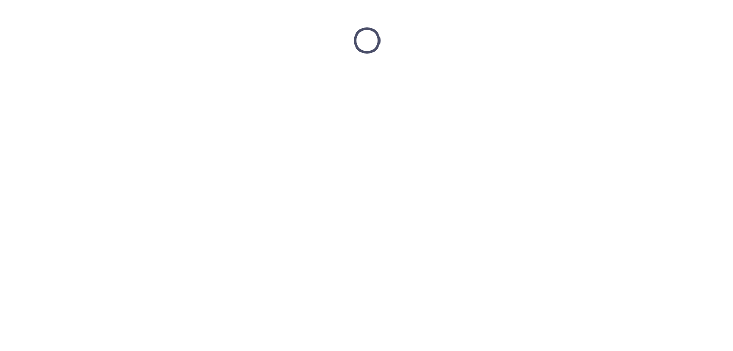
scroll to position [0, 0]
